Goal: Transaction & Acquisition: Purchase product/service

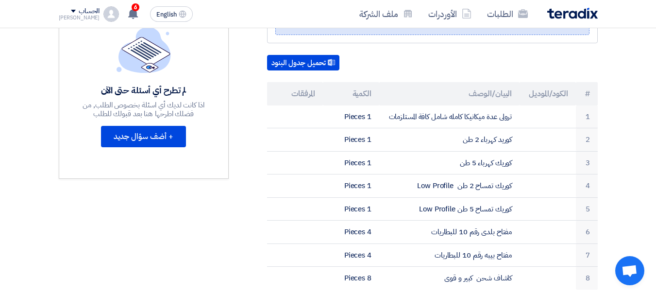
scroll to position [13, 0]
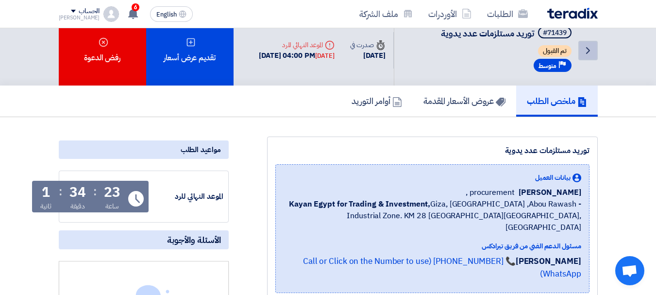
click at [582, 43] on link "Back" at bounding box center [587, 50] width 19 height 19
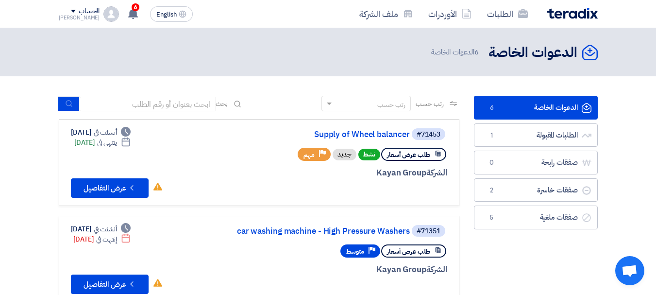
click at [548, 99] on link "الدعوات الخاصة الدعوات الخاصة 6" at bounding box center [536, 108] width 124 height 24
click at [534, 104] on link "الدعوات الخاصة الدعوات الخاصة 6" at bounding box center [536, 108] width 124 height 24
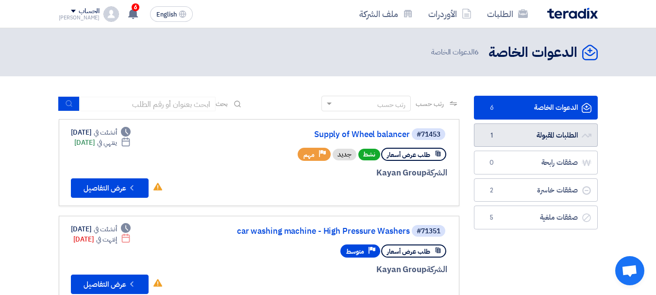
click at [503, 129] on link "الطلبات المقبولة الطلبات المقبولة 1" at bounding box center [536, 135] width 124 height 24
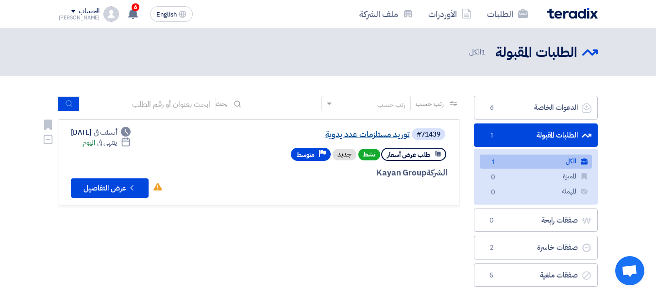
click at [378, 134] on link "توريد مستلزمات عدد يدوية" at bounding box center [312, 134] width 194 height 9
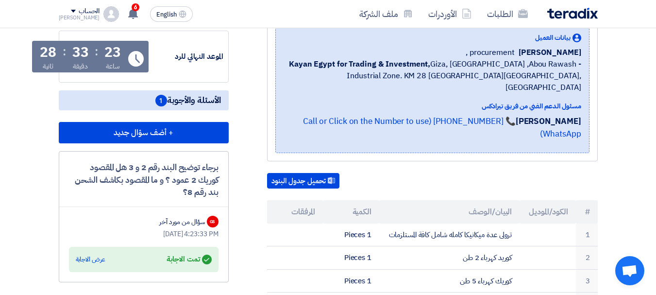
scroll to position [168, 0]
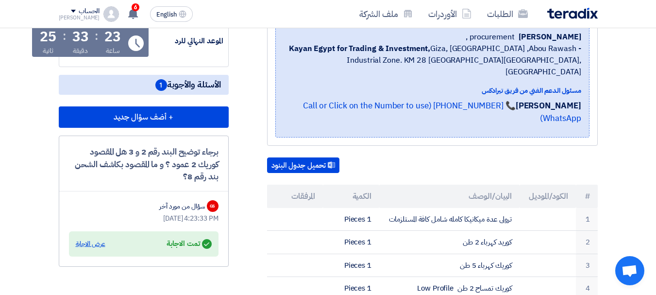
click at [85, 243] on div "عرض الاجابة" at bounding box center [91, 244] width 30 height 10
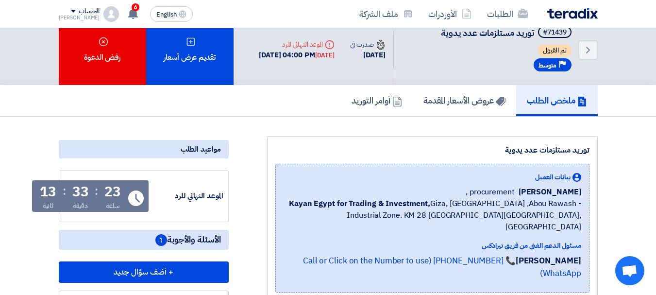
scroll to position [0, 0]
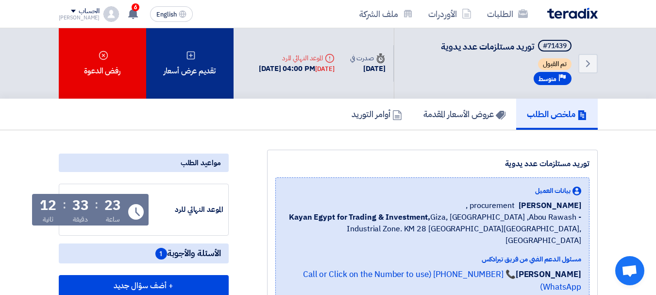
click at [200, 71] on div "تقديم عرض أسعار" at bounding box center [189, 63] width 87 height 70
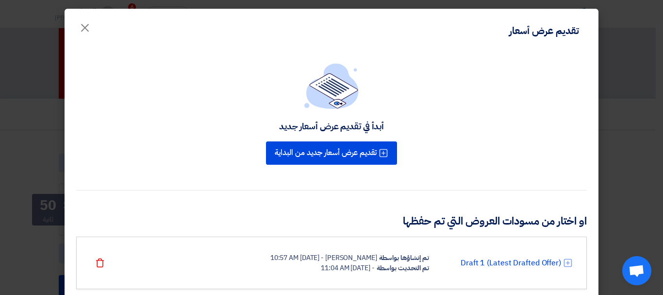
click at [395, 273] on div "Draft 1 (Latest Drafted Offer) تم إنشاؤها بواسطة [PERSON_NAME] - [DATE] 10:57 A…" at bounding box center [331, 262] width 511 height 52
click at [487, 261] on link "Draft 1 (Latest Drafted Offer)" at bounding box center [511, 263] width 100 height 12
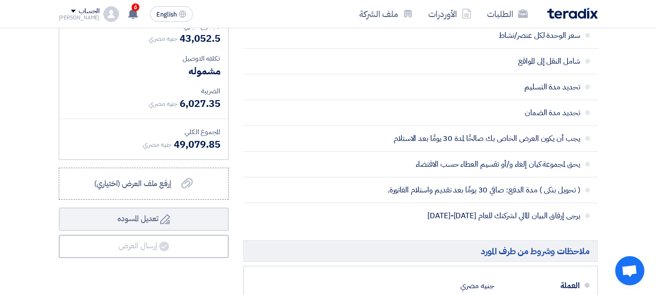
scroll to position [724, 0]
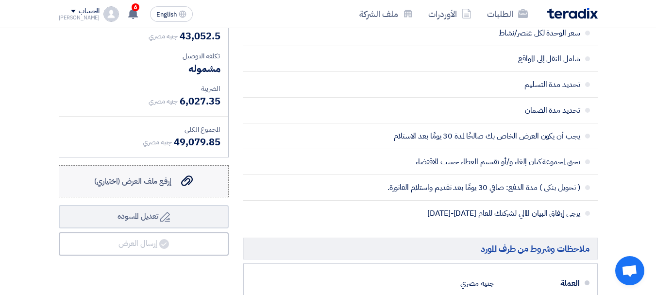
click at [194, 177] on label "إرفع ملف العرض (اختياري) إرفع ملف العرض (اختياري)" at bounding box center [144, 181] width 170 height 32
click at [0, 0] on input "إرفع ملف العرض (اختياري) إرفع ملف العرض (اختياري)" at bounding box center [0, 0] width 0 height 0
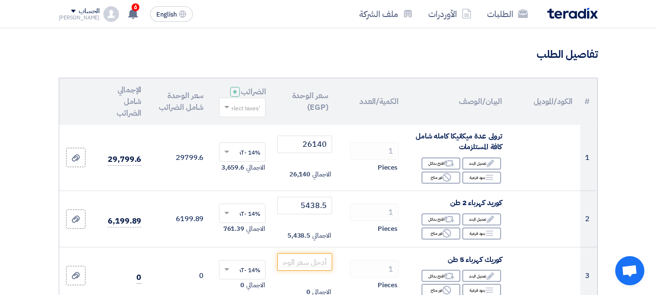
scroll to position [0, 0]
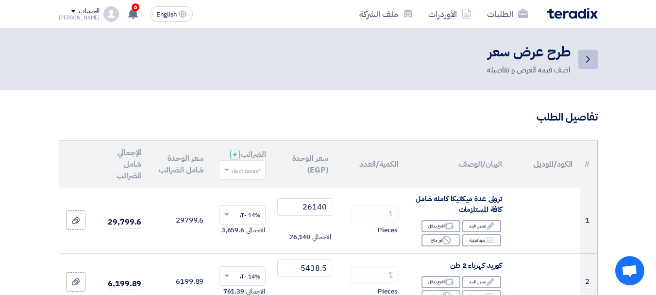
click at [588, 55] on icon "Back" at bounding box center [588, 59] width 12 height 12
